Goal: Information Seeking & Learning: Learn about a topic

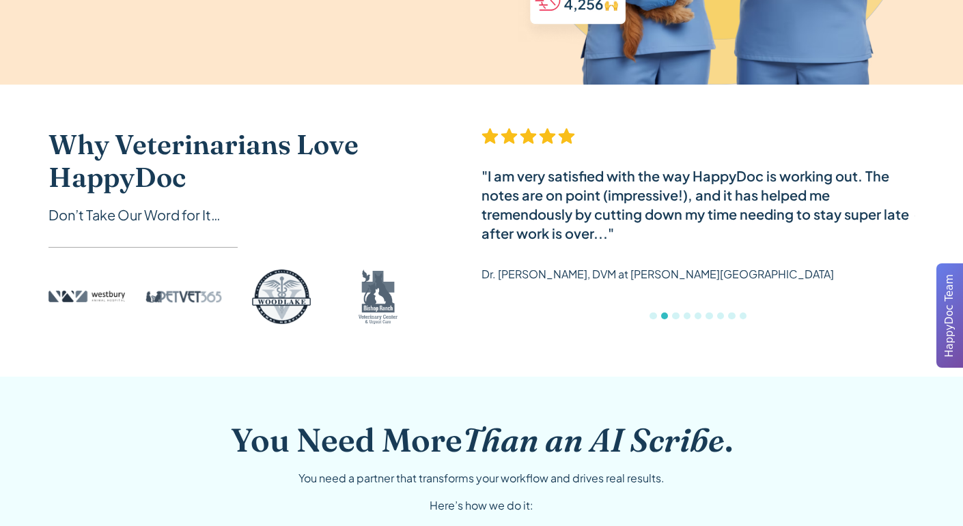
scroll to position [1098, 0]
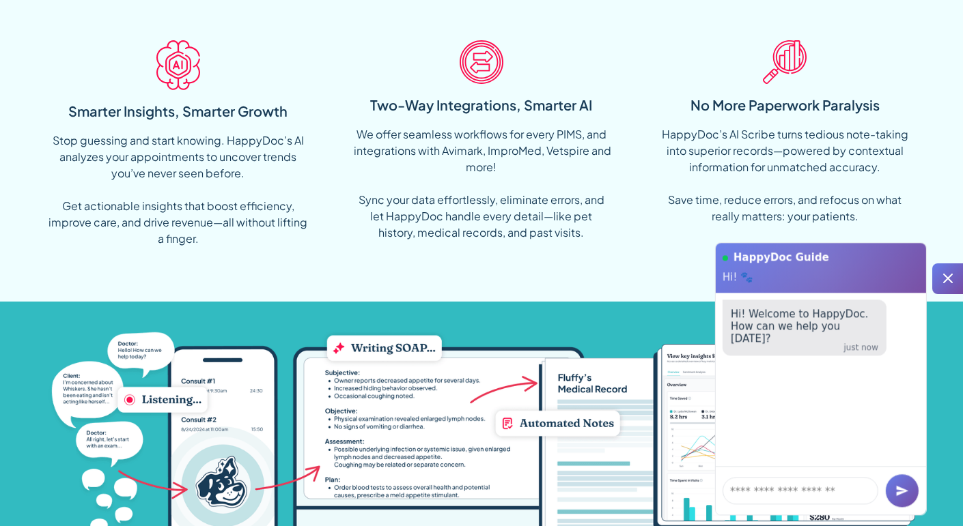
click at [943, 274] on icon at bounding box center [948, 279] width 10 height 10
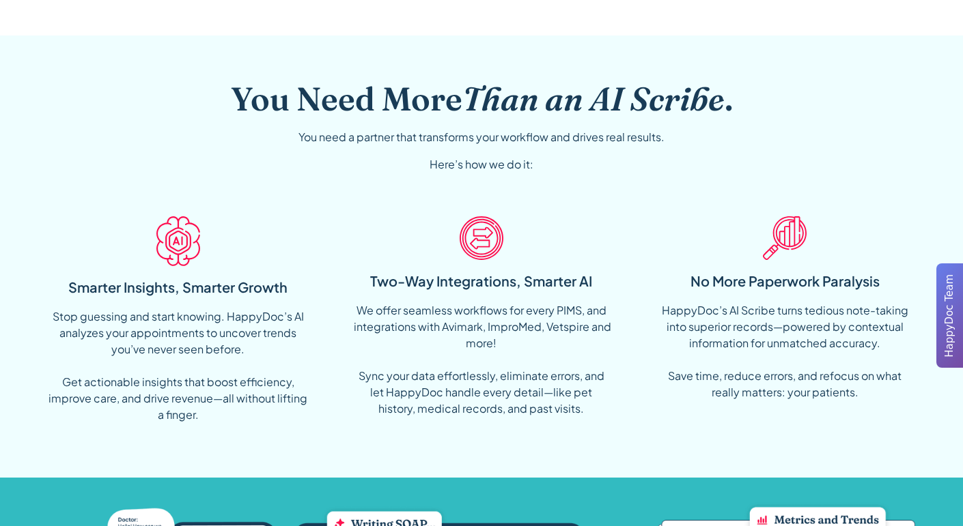
scroll to position [933, 0]
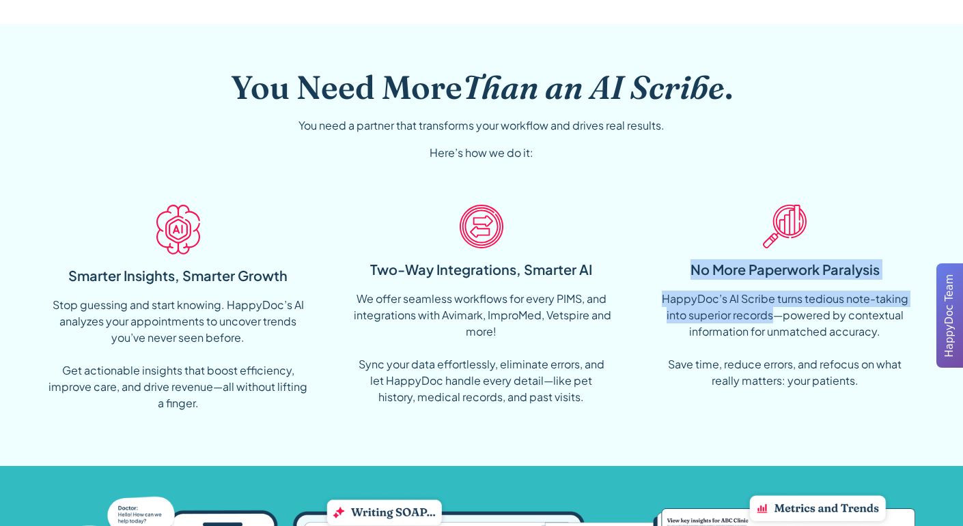
drag, startPoint x: 652, startPoint y: 201, endPoint x: 772, endPoint y: 313, distance: 164.3
click at [772, 313] on div "Smarter Insights, Smarter Growth Stop guessing and start knowing. HappyDoc’s AI…" at bounding box center [481, 308] width 867 height 228
copy div "No More Paperwork Paralysis HappyDoc’s AI Scribe turns tedious note-taking into…"
click at [658, 148] on div "You Need More Than an AI Scribe . You need a partner that transforms your workf…" at bounding box center [481, 131] width 867 height 127
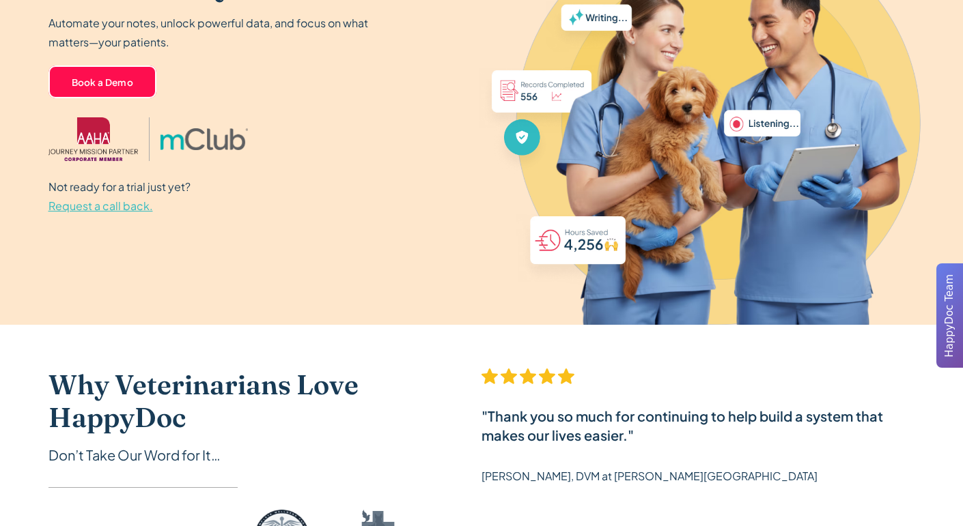
scroll to position [0, 0]
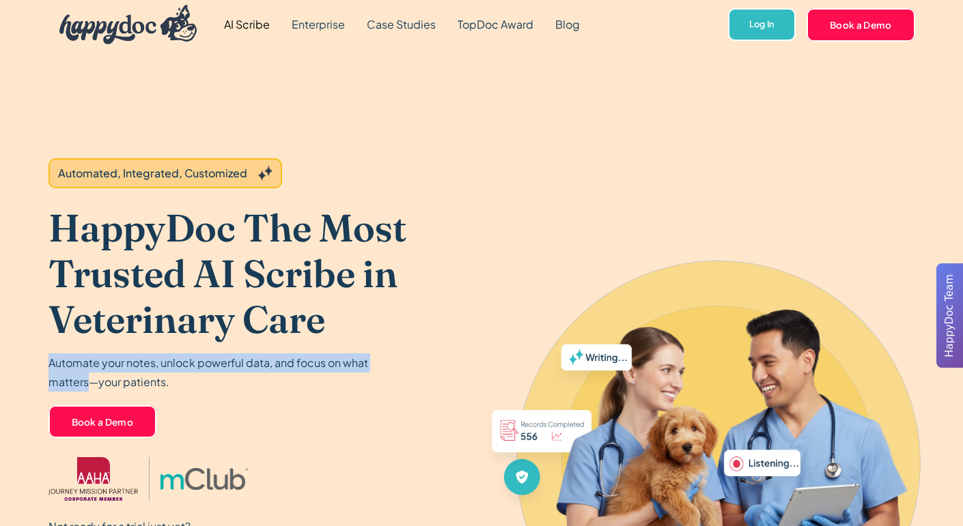
drag, startPoint x: 47, startPoint y: 357, endPoint x: 87, endPoint y: 376, distance: 44.6
click at [87, 376] on header "Automated, Integrated, Customized HappyDoc The Most Trusted AI Scribe in Veteri…" at bounding box center [481, 357] width 963 height 616
copy p "Automate your notes, unlock powerful data, and focus on what matters"
click at [257, 335] on h1 "HappyDoc The Most Trusted AI Scribe in Veterinary Care" at bounding box center [243, 274] width 390 height 138
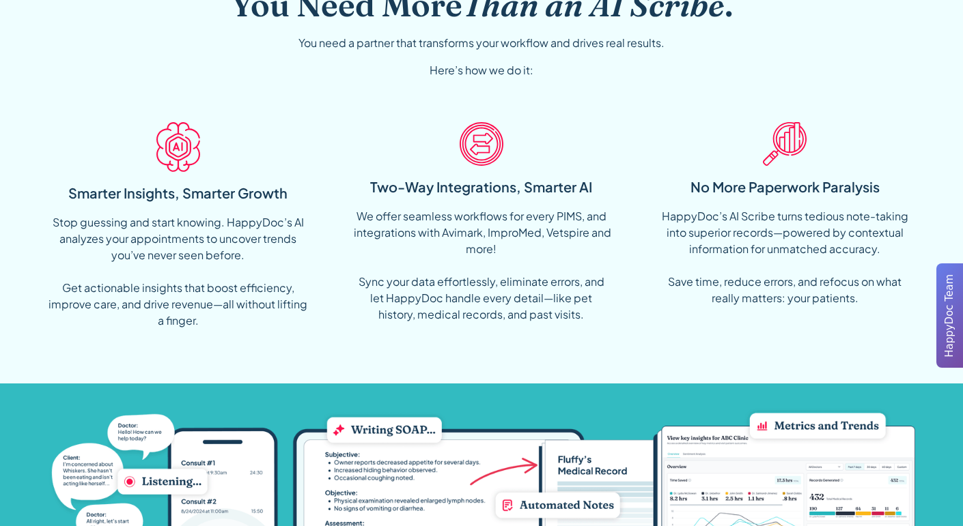
scroll to position [1015, 0]
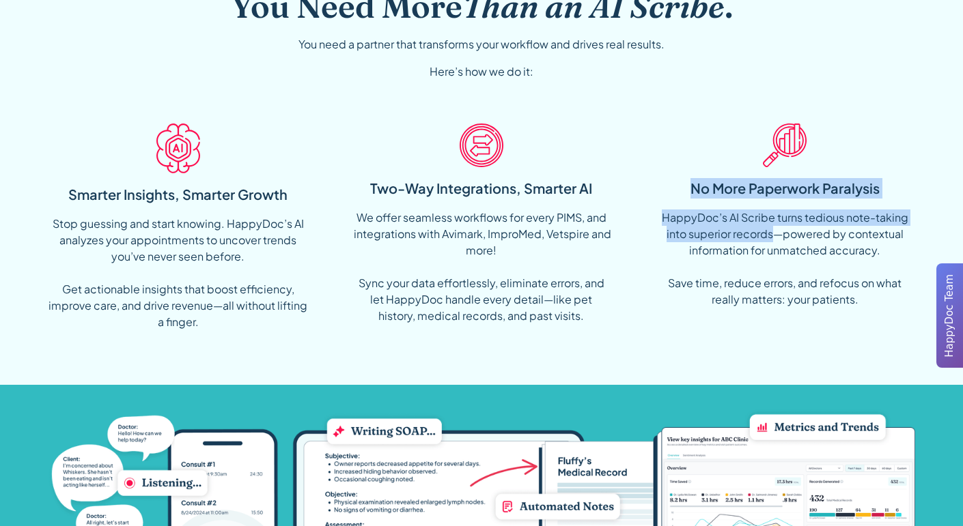
drag, startPoint x: 641, startPoint y: 120, endPoint x: 774, endPoint y: 238, distance: 177.6
click at [774, 238] on div "Smarter Insights, Smarter Growth Stop guessing and start knowing. HappyDoc’s AI…" at bounding box center [481, 227] width 867 height 228
copy div "No More Paperwork Paralysis HappyDoc’s AI Scribe turns tedious note-taking into…"
